Goal: Task Accomplishment & Management: Use online tool/utility

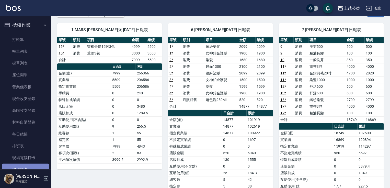
click at [33, 165] on link "掃碼打卡" at bounding box center [25, 169] width 47 height 12
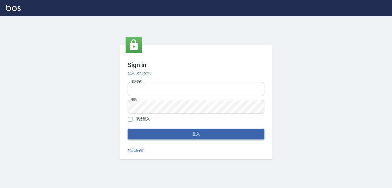
type input "0979268866"
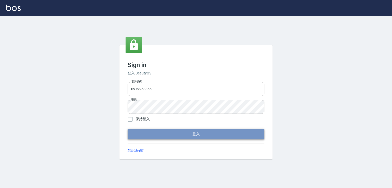
click at [185, 131] on button "登入" at bounding box center [196, 133] width 137 height 11
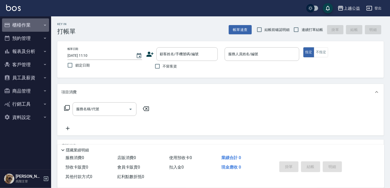
click at [40, 23] on button "櫃檯作業" at bounding box center [25, 24] width 47 height 13
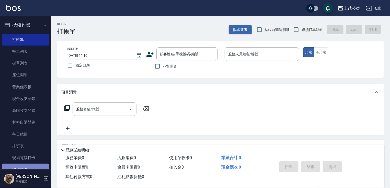
click at [41, 167] on link "掃碼打卡" at bounding box center [25, 169] width 47 height 12
